Goal: Task Accomplishment & Management: Manage account settings

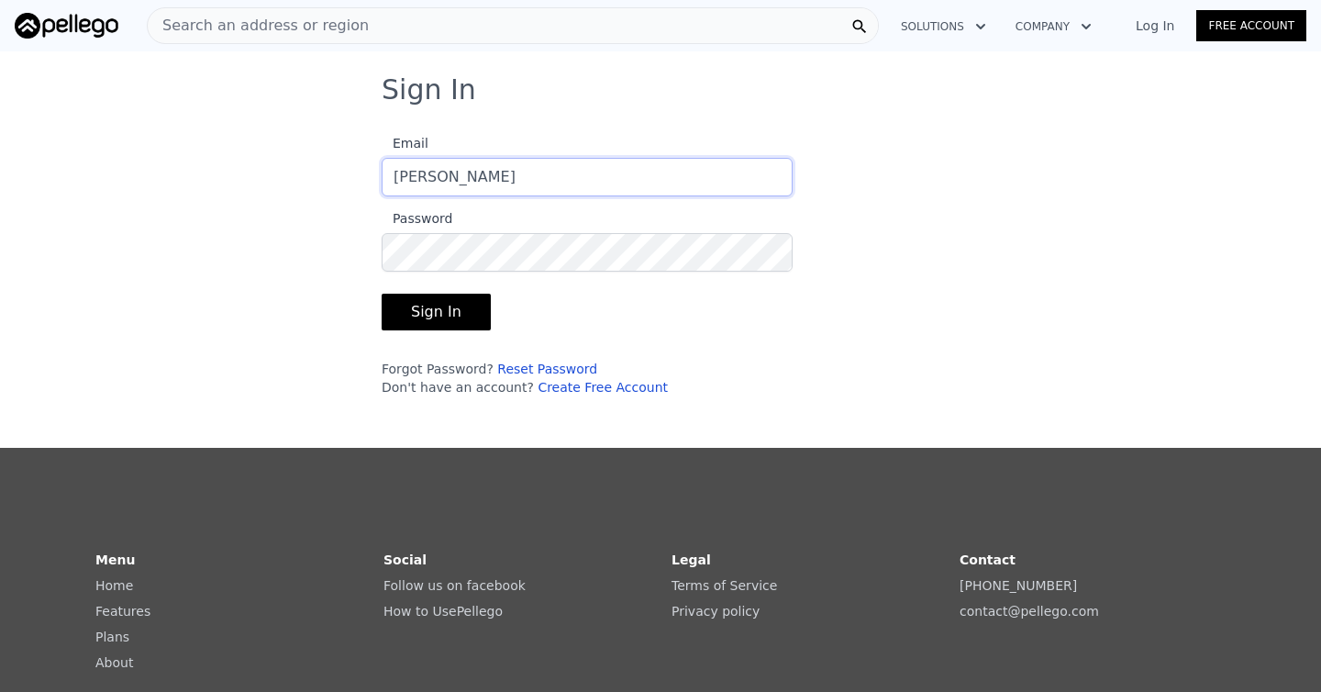
type input "[EMAIL_ADDRESS][DOMAIN_NAME]"
click at [382, 294] on button "Sign In" at bounding box center [436, 312] width 109 height 37
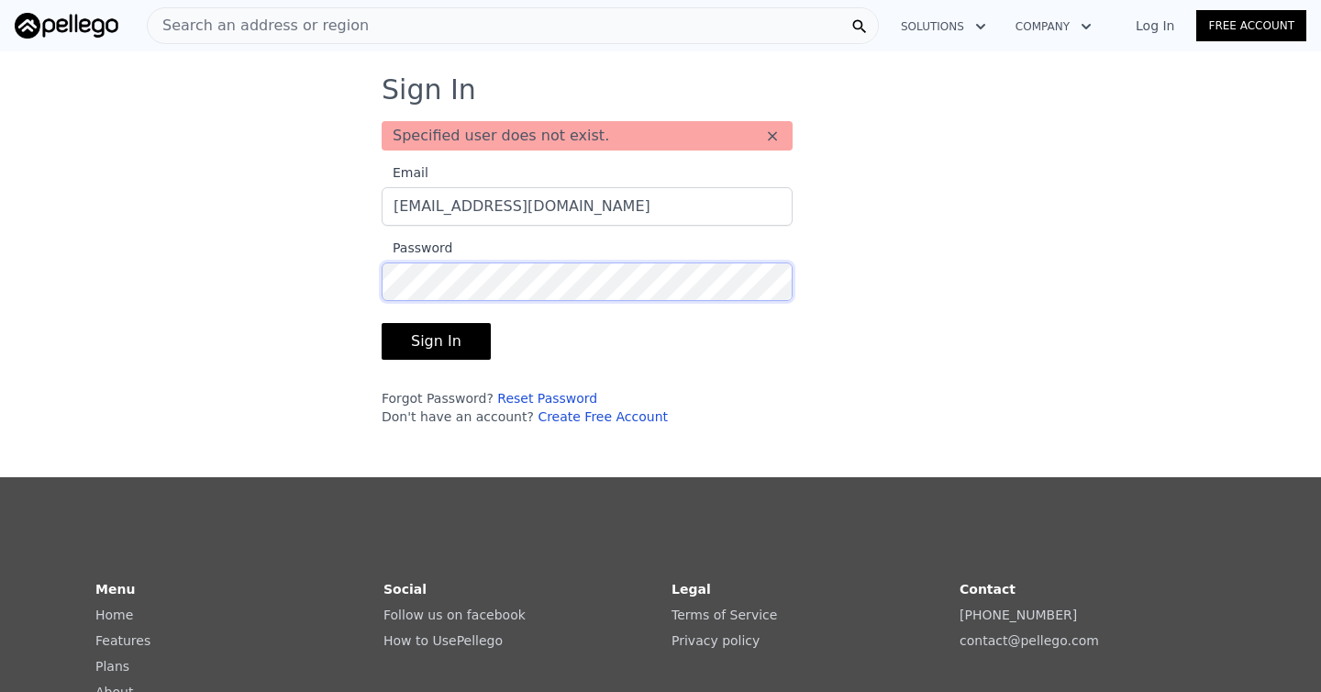
click at [382, 323] on button "Sign In" at bounding box center [436, 341] width 109 height 37
click at [1164, 22] on link "Log In" at bounding box center [1155, 26] width 83 height 18
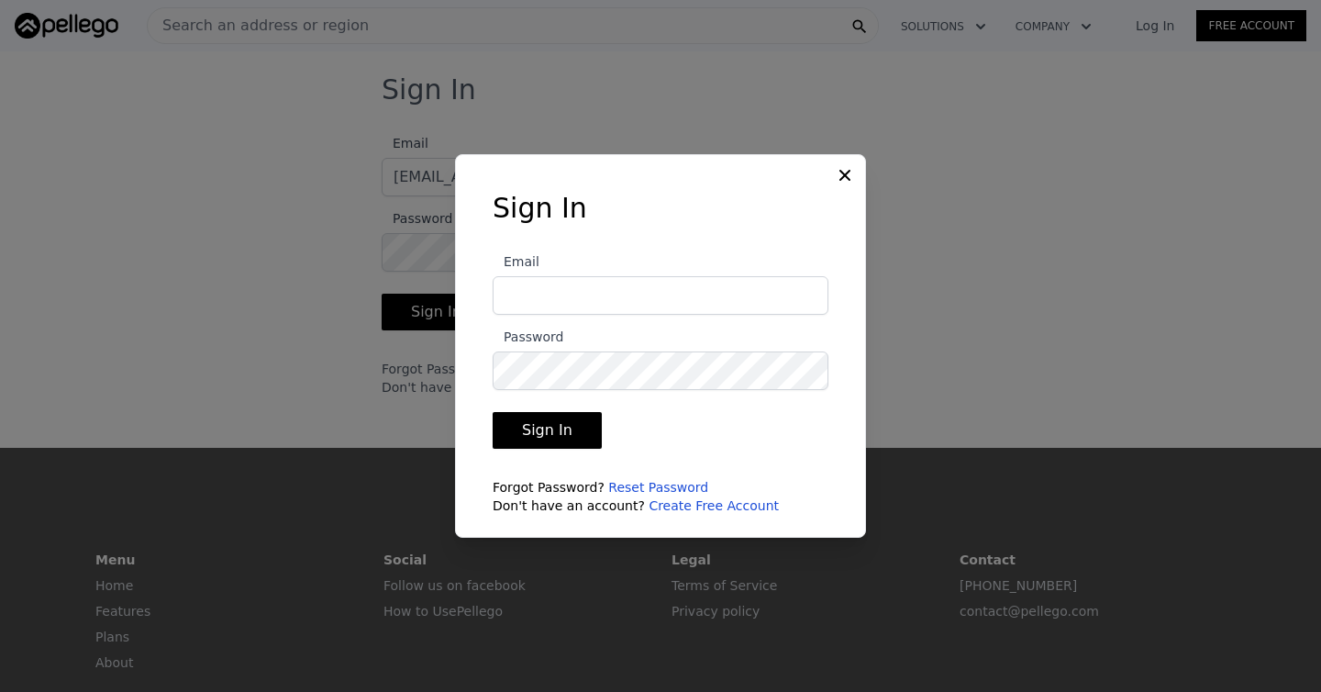
click at [538, 308] on input "Email" at bounding box center [661, 295] width 336 height 39
type input "[EMAIL_ADDRESS][DOMAIN_NAME]"
click at [555, 437] on button "Sign In" at bounding box center [547, 430] width 109 height 37
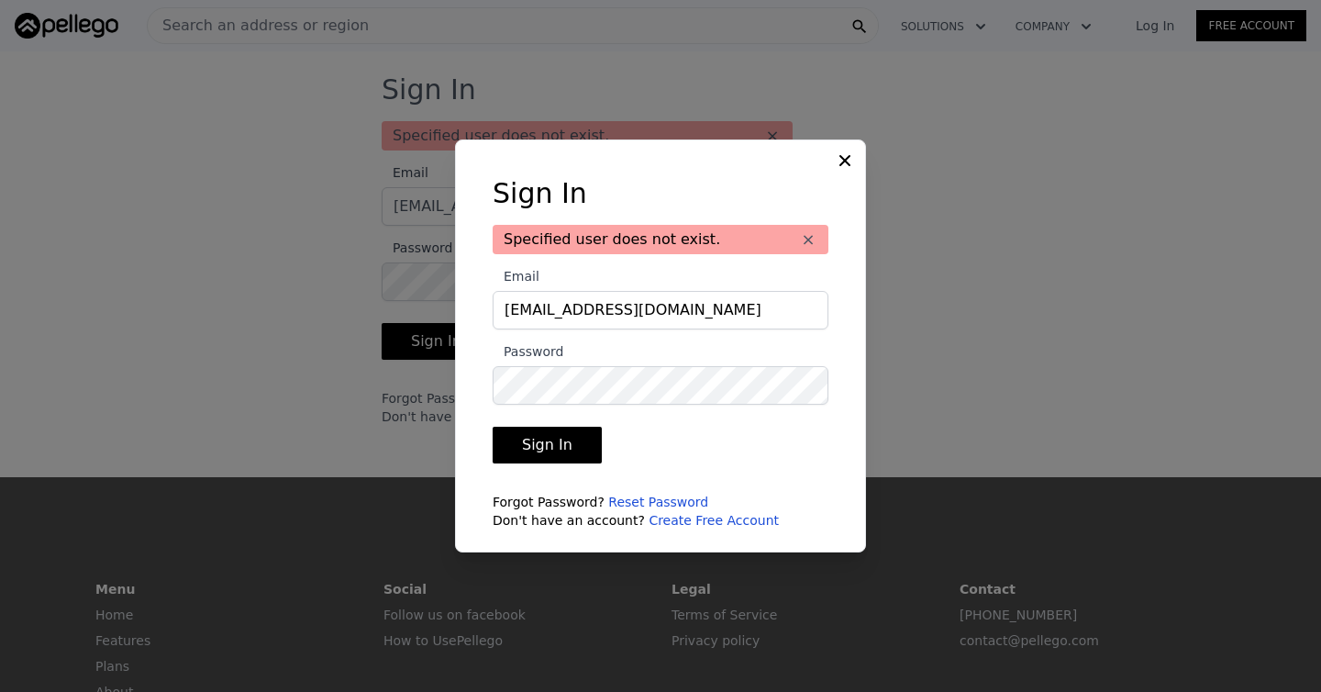
click at [840, 163] on icon at bounding box center [845, 160] width 18 height 18
